Goal: Task Accomplishment & Management: Manage account settings

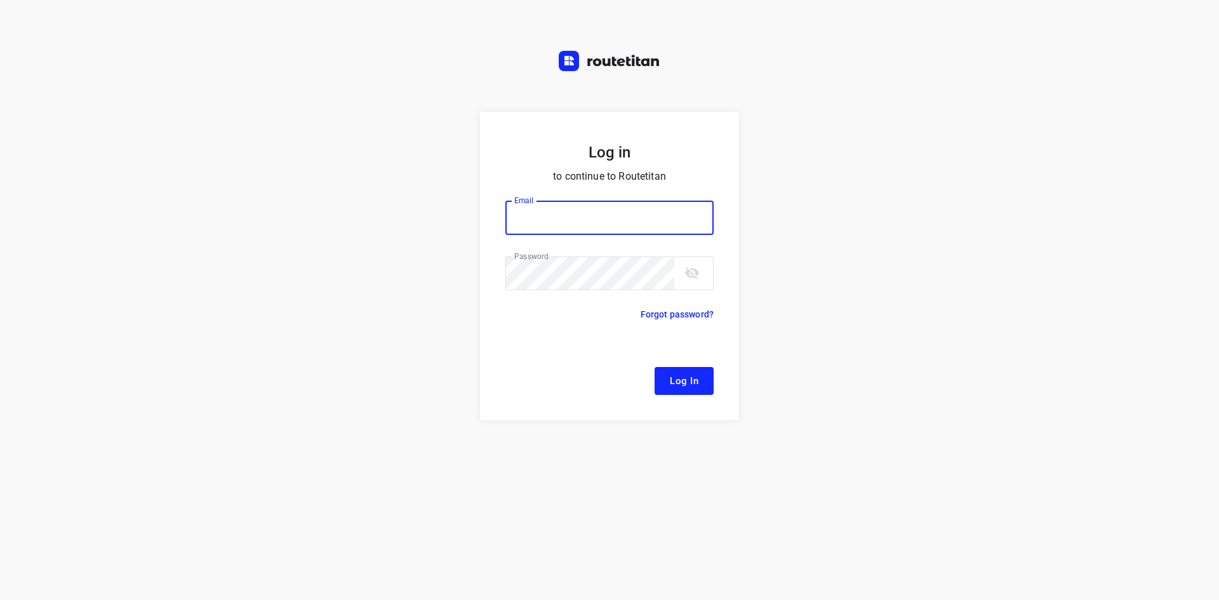
type input "[EMAIL_ADDRESS][DOMAIN_NAME]"
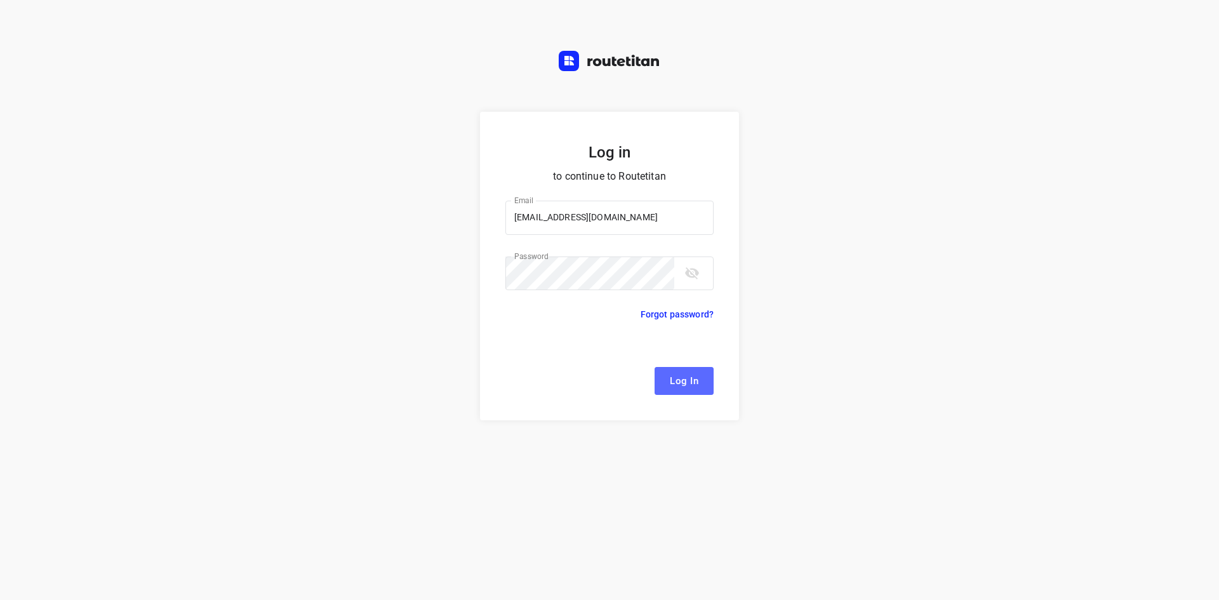
click at [671, 375] on span "Log In" at bounding box center [684, 381] width 29 height 17
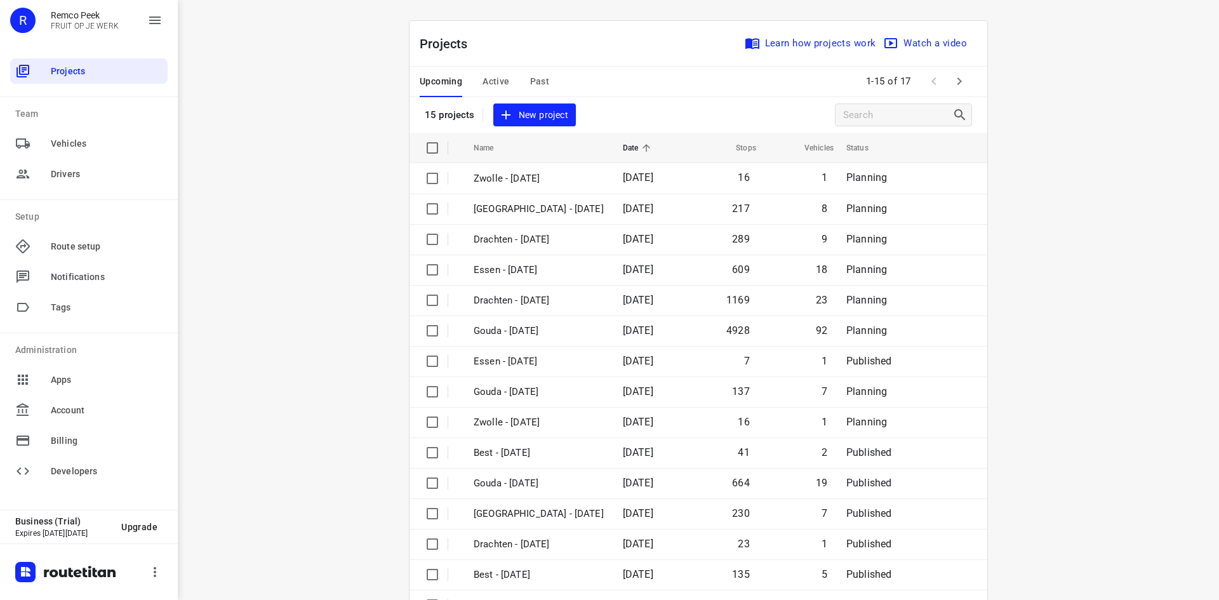
click at [329, 160] on div "i © 2025 Routetitan , © Stadia Maps , © OpenMapTiles © OpenStreetMap contributo…" at bounding box center [699, 300] width 1042 height 600
click at [344, 288] on div "i © 2025 Routetitan , © Stadia Maps , © OpenMapTiles © OpenStreetMap contributo…" at bounding box center [699, 300] width 1042 height 600
click at [1089, 213] on div "i © 2025 Routetitan , © Stadia Maps , © OpenMapTiles © OpenStreetMap contributo…" at bounding box center [699, 300] width 1042 height 600
click at [332, 51] on div "i © 2025 Routetitan , © Stadia Maps , © OpenMapTiles © OpenStreetMap contributo…" at bounding box center [699, 300] width 1042 height 600
click at [711, 44] on div "Projects Learn how projects work Watch a video" at bounding box center [699, 44] width 578 height 46
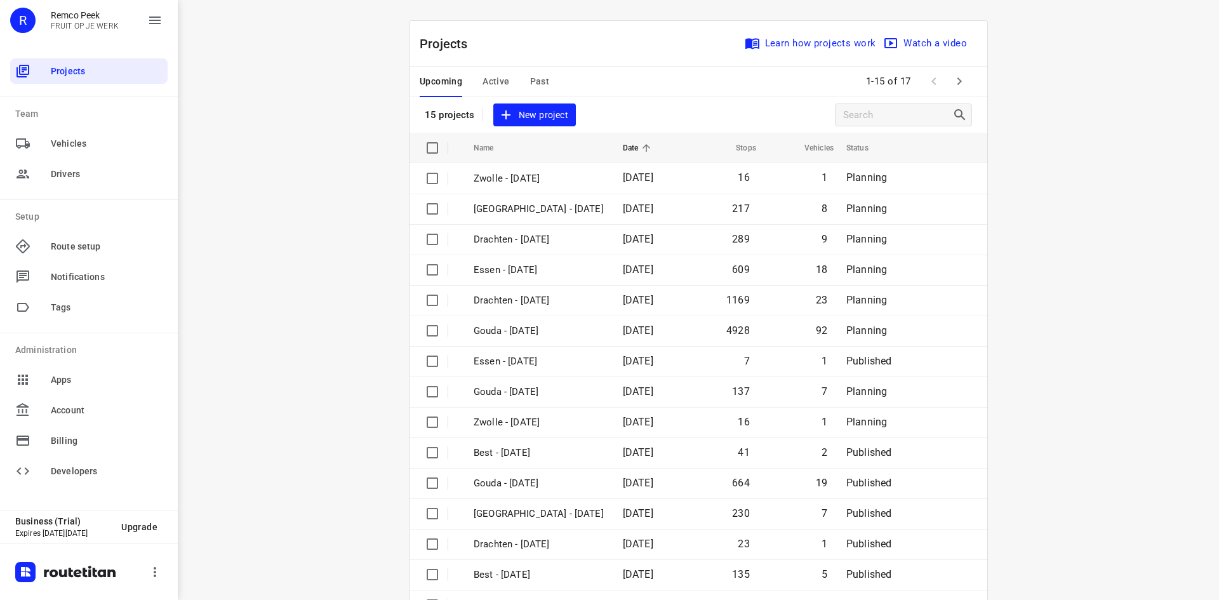
click at [711, 41] on div "Projects Learn how projects work Watch a video" at bounding box center [699, 44] width 578 height 46
